Goal: Complete application form

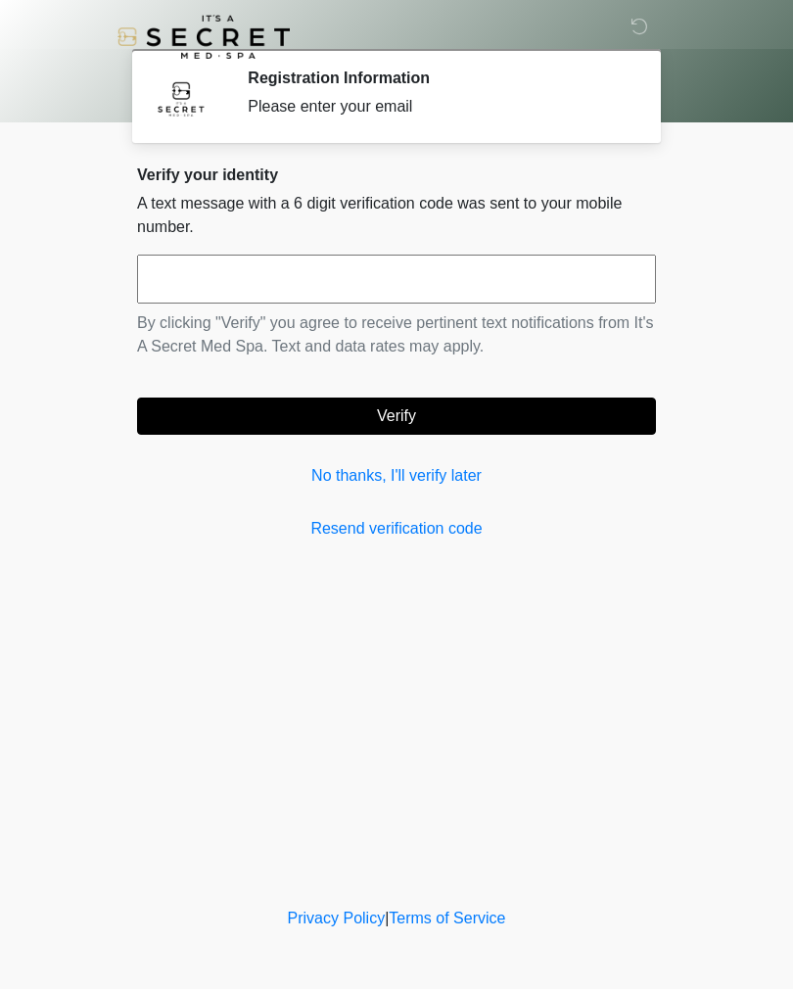
click at [564, 264] on input "text" at bounding box center [396, 278] width 519 height 49
type input "******"
click at [263, 420] on button "Verify" at bounding box center [396, 415] width 519 height 37
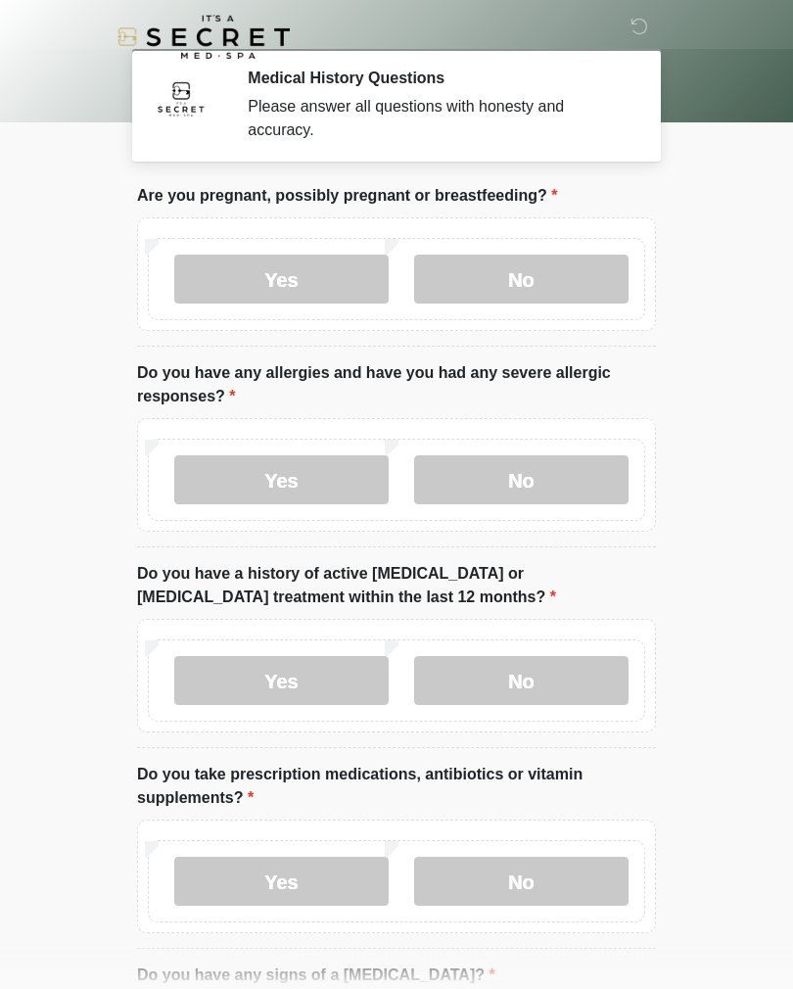
click at [604, 291] on label "No" at bounding box center [521, 278] width 214 height 49
click at [604, 479] on label "No" at bounding box center [521, 479] width 214 height 49
click at [591, 677] on label "No" at bounding box center [521, 680] width 214 height 49
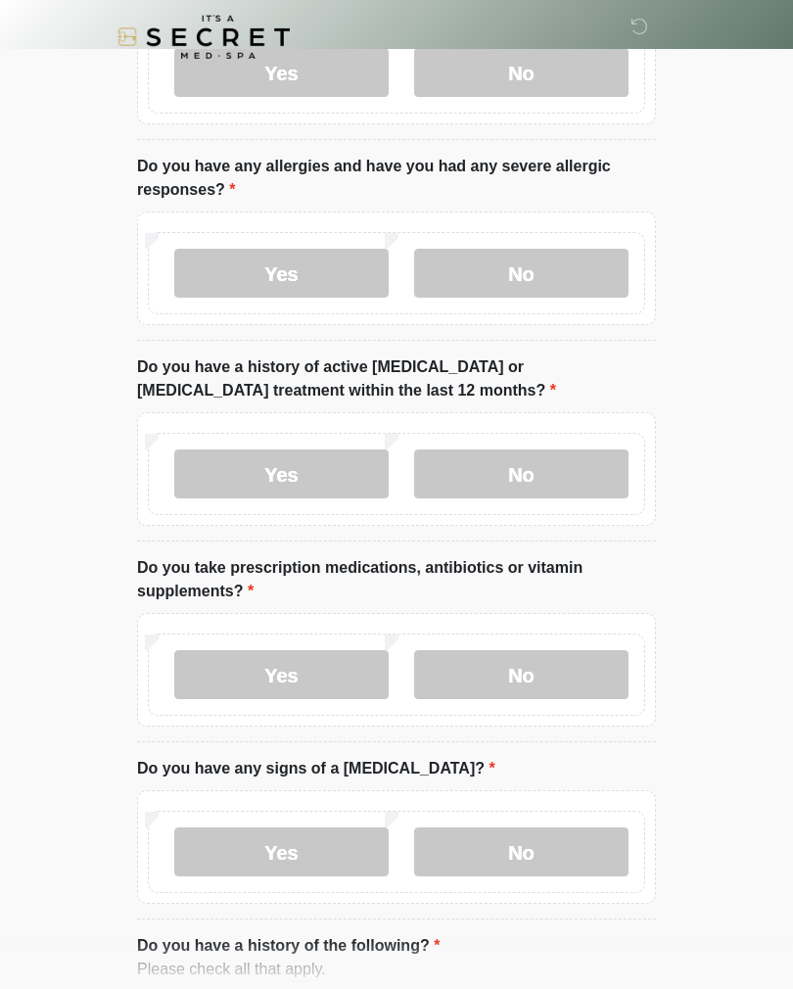
scroll to position [208, 0]
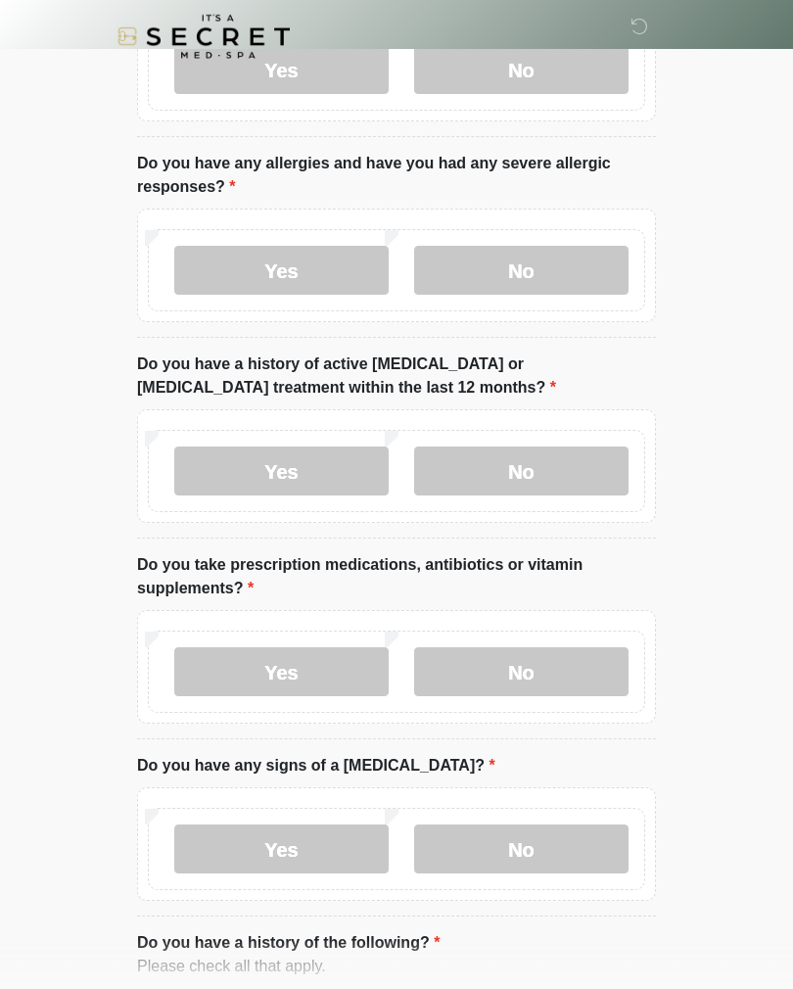
click at [219, 678] on label "Yes" at bounding box center [281, 672] width 214 height 49
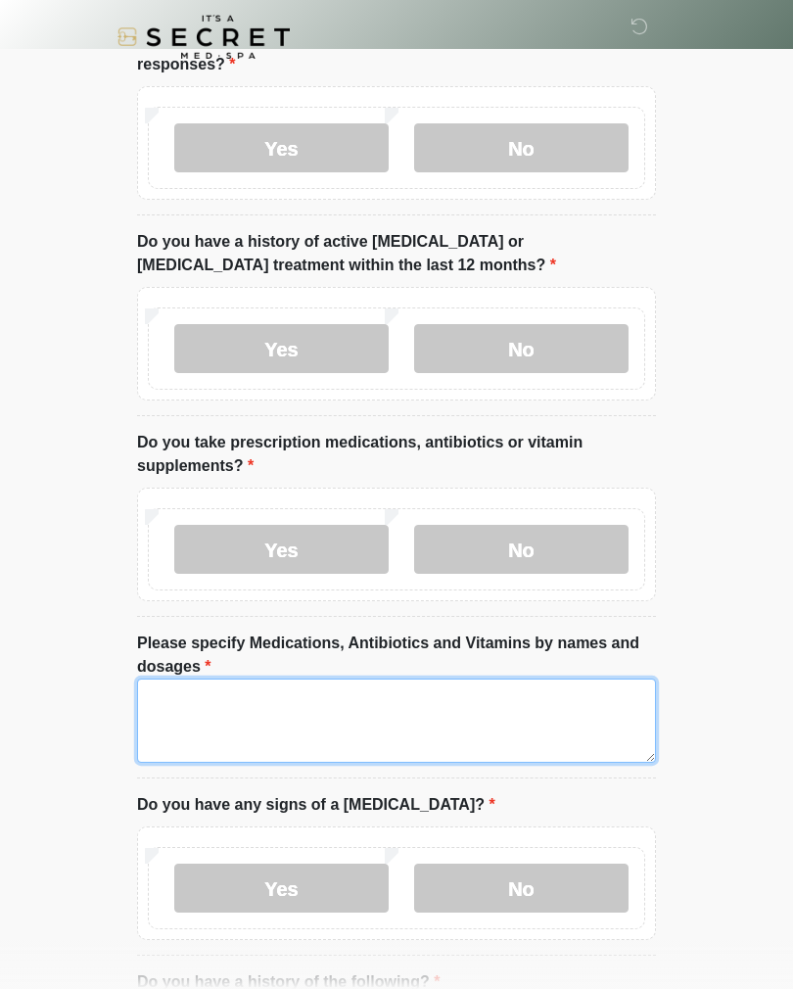
click at [561, 713] on textarea "Please specify Medications, Antibiotics and Vitamins by names and dosages" at bounding box center [396, 720] width 519 height 84
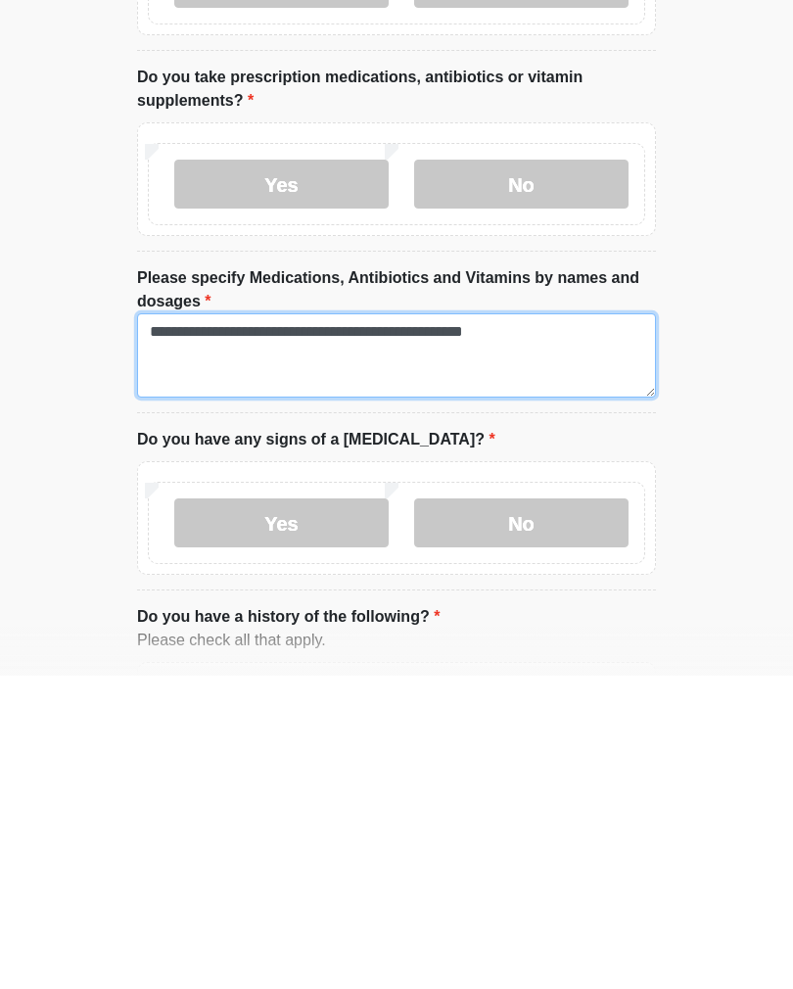
type textarea "**********"
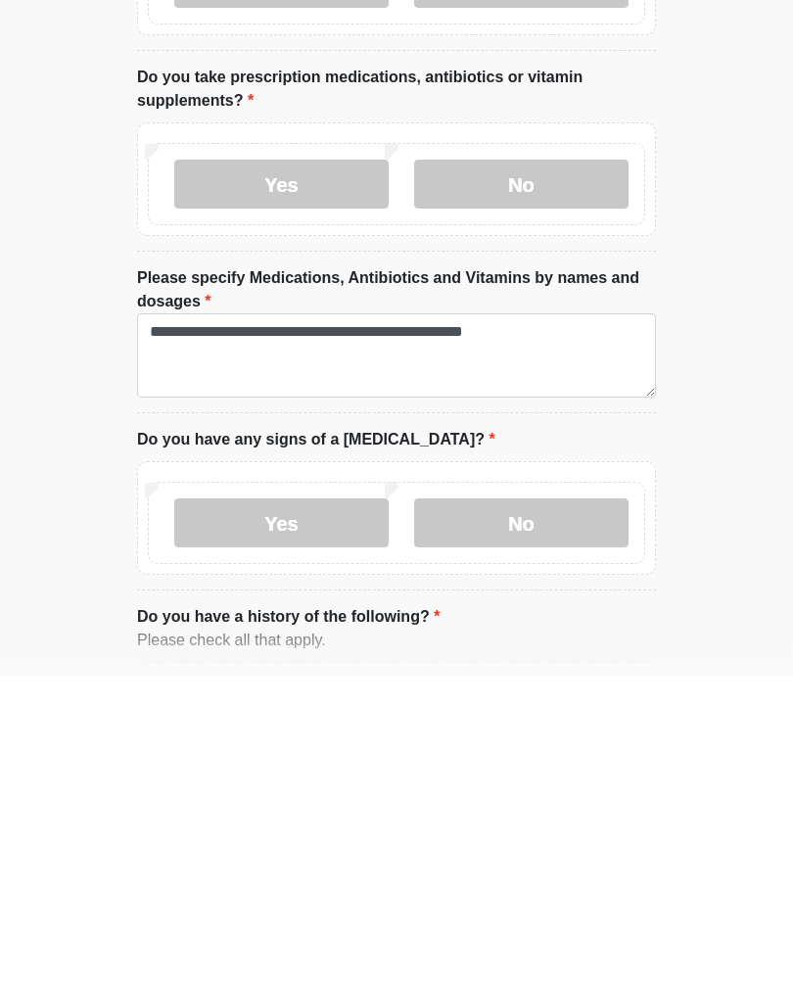
click at [579, 811] on label "No" at bounding box center [521, 835] width 214 height 49
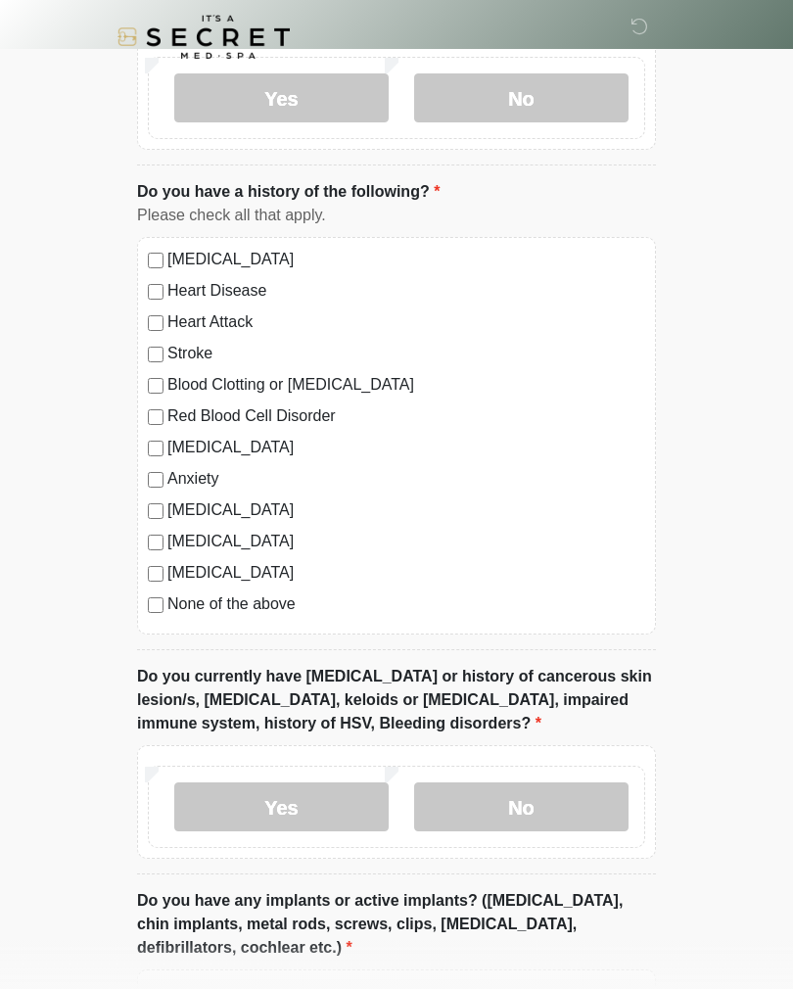
scroll to position [1130, 0]
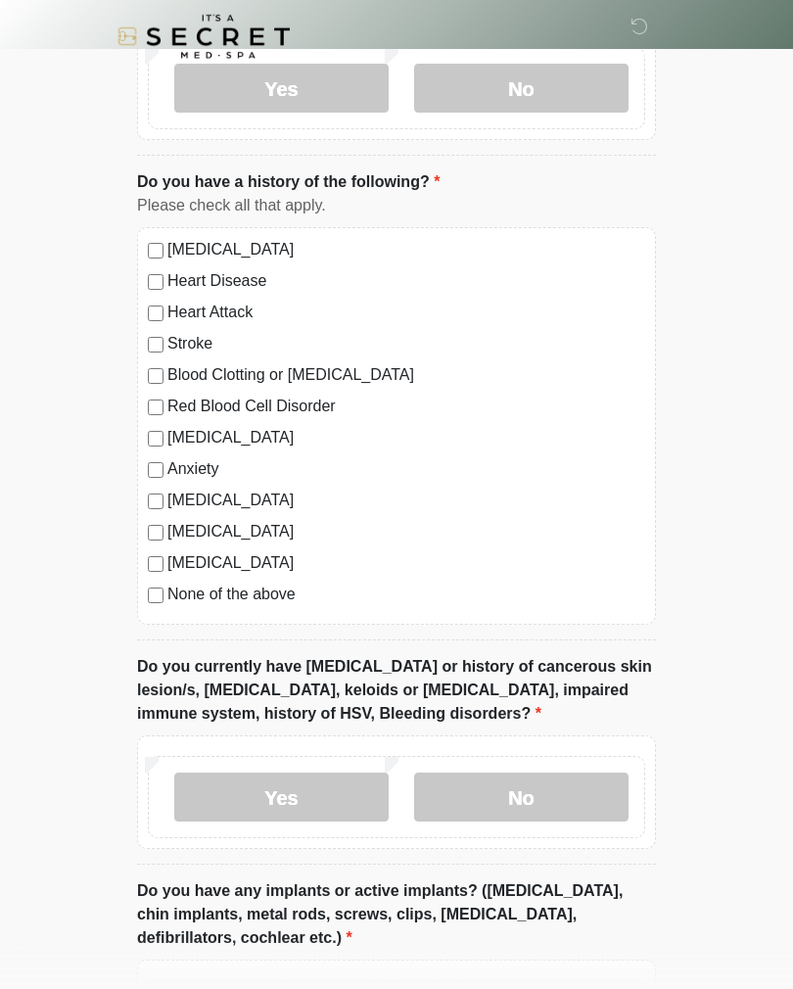
click at [605, 801] on label "No" at bounding box center [521, 797] width 214 height 49
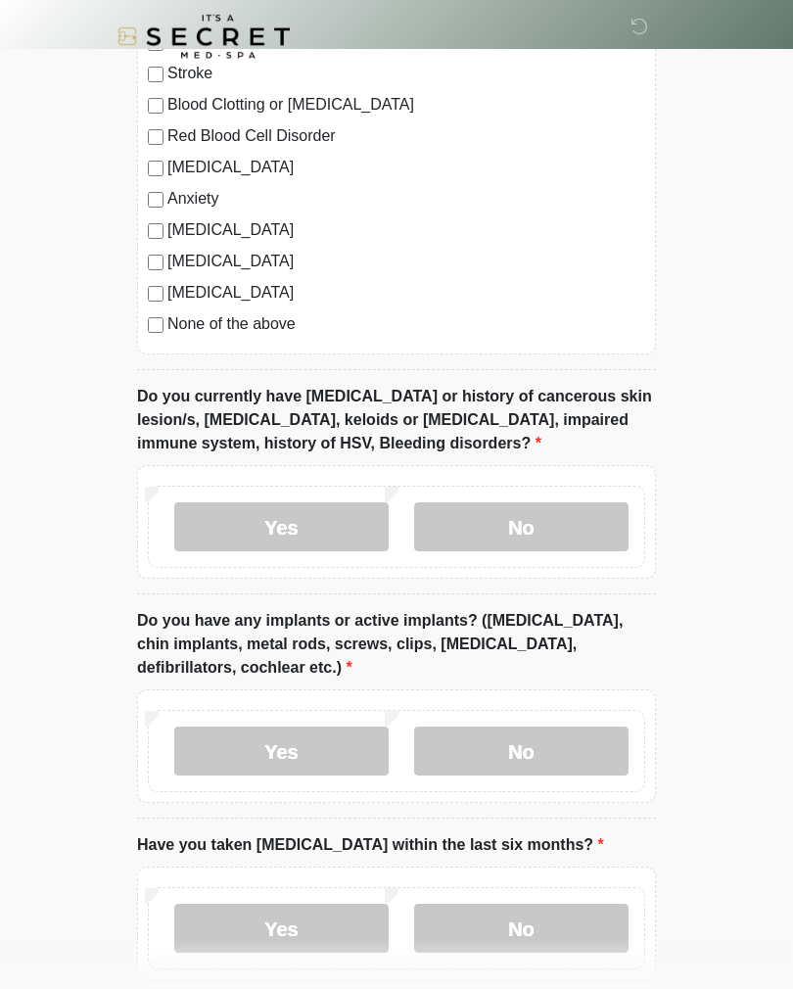
scroll to position [1403, 0]
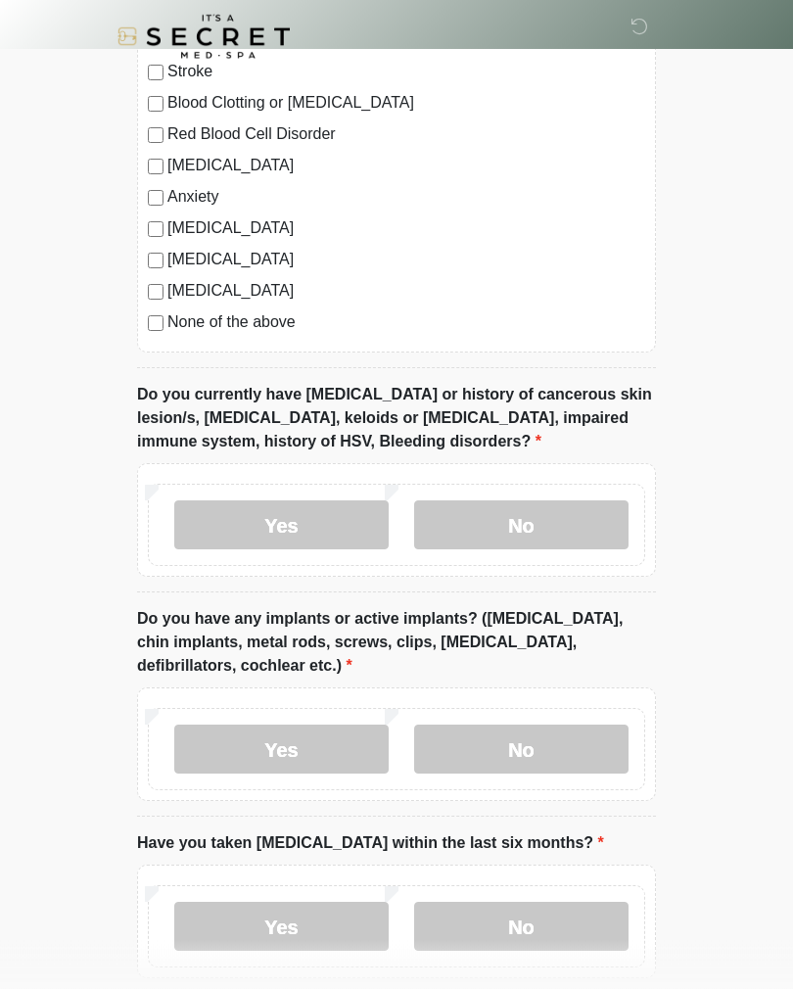
click at [601, 762] on label "No" at bounding box center [521, 749] width 214 height 49
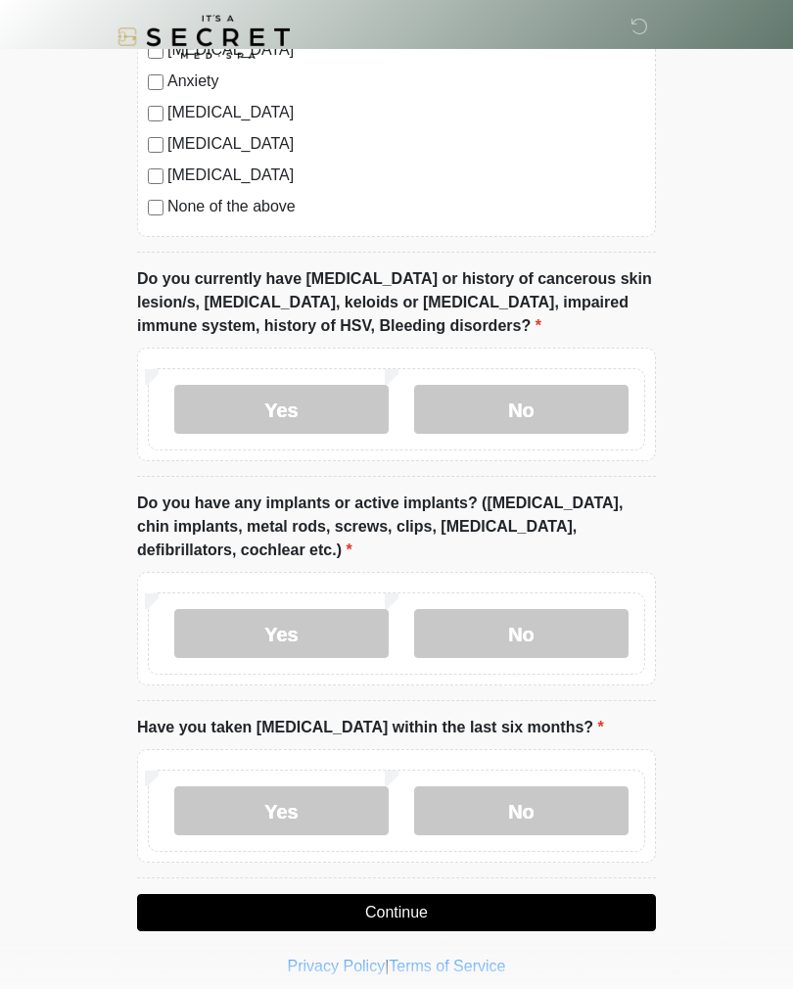
scroll to position [1532, 0]
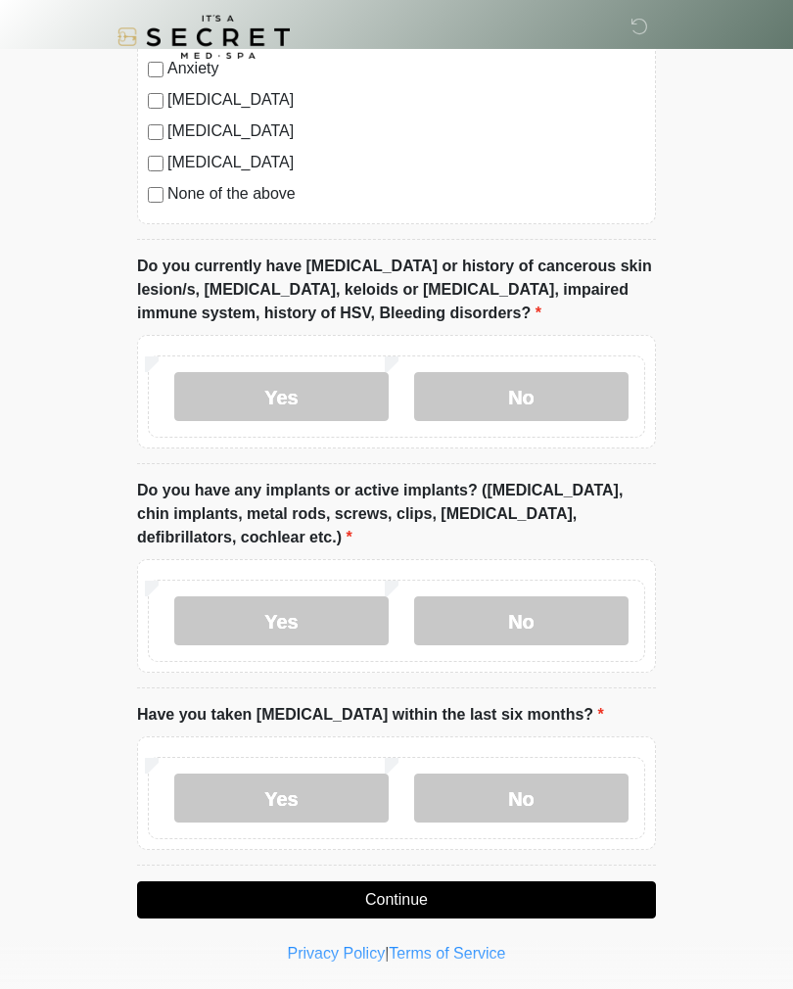
click at [577, 807] on label "No" at bounding box center [521, 797] width 214 height 49
click at [594, 903] on button "Continue" at bounding box center [396, 899] width 519 height 37
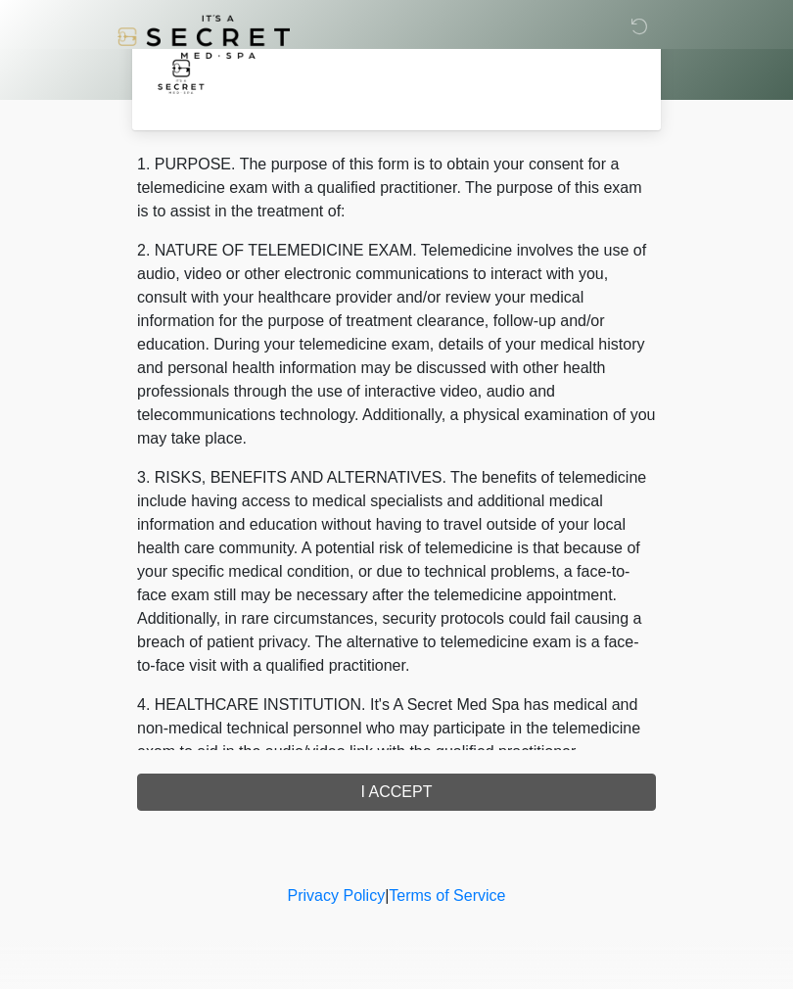
scroll to position [0, 0]
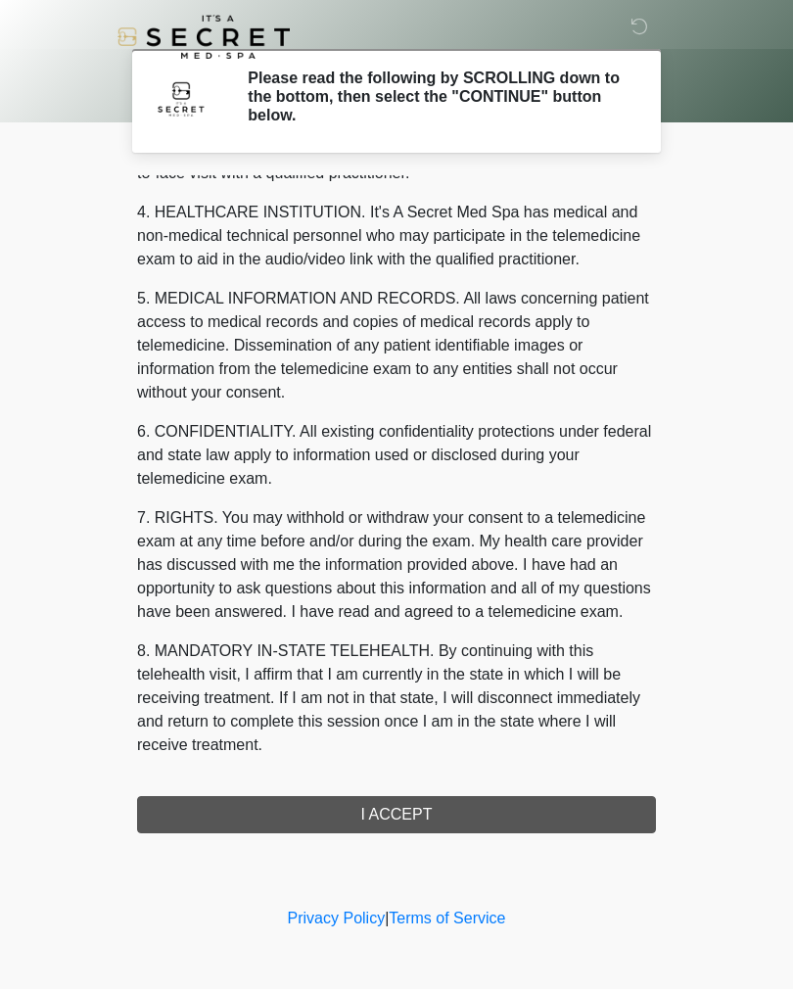
click at [542, 796] on button "I ACCEPT" at bounding box center [396, 814] width 519 height 37
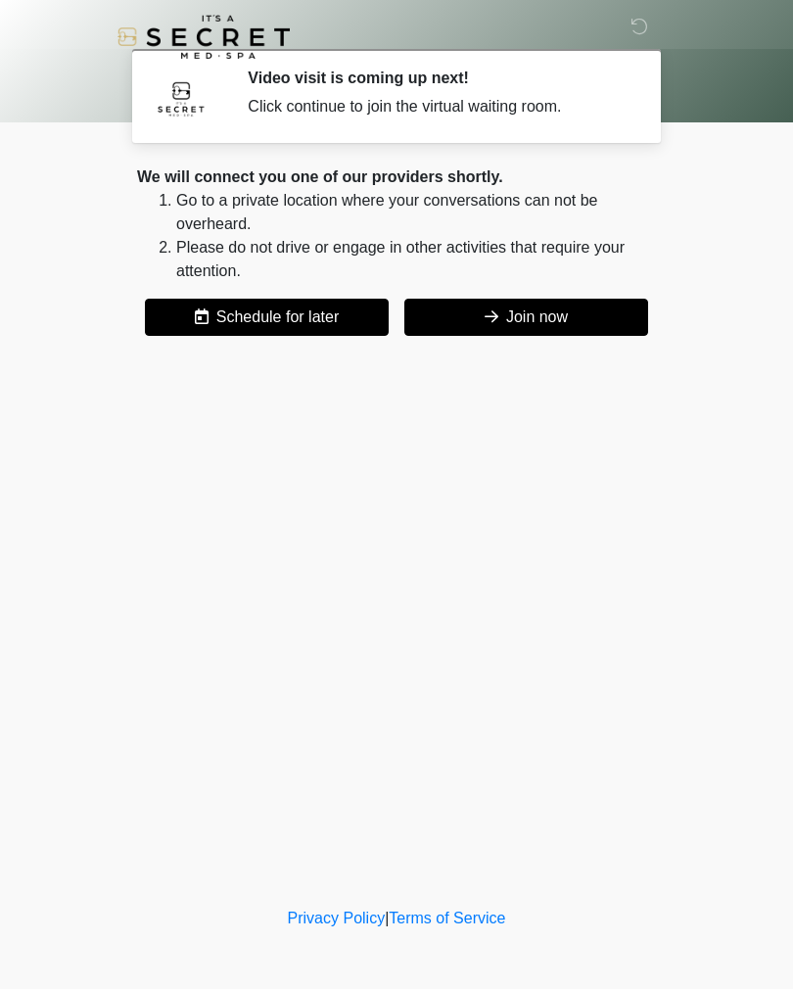
click at [619, 319] on button "Join now" at bounding box center [526, 317] width 244 height 37
